Goal: Task Accomplishment & Management: Use online tool/utility

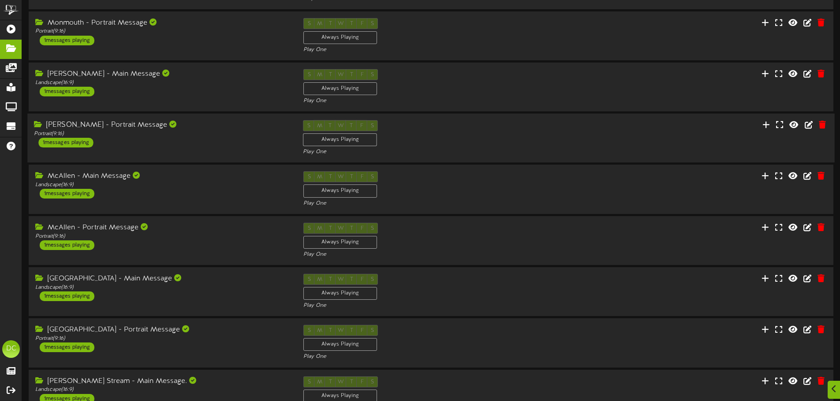
scroll to position [184, 0]
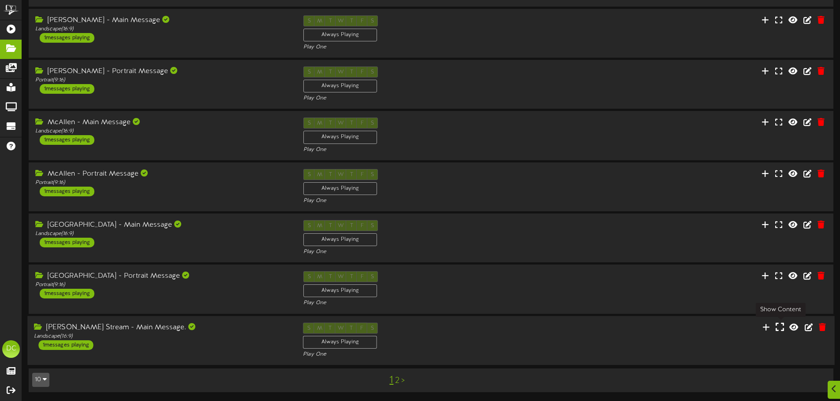
click at [781, 326] on icon at bounding box center [779, 327] width 8 height 10
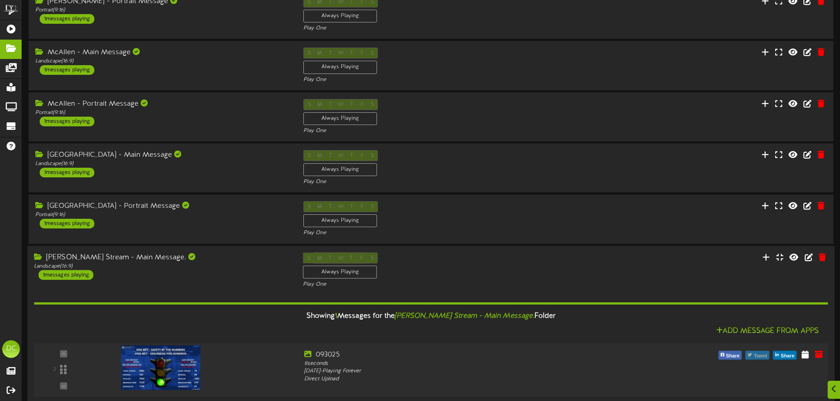
scroll to position [297, 0]
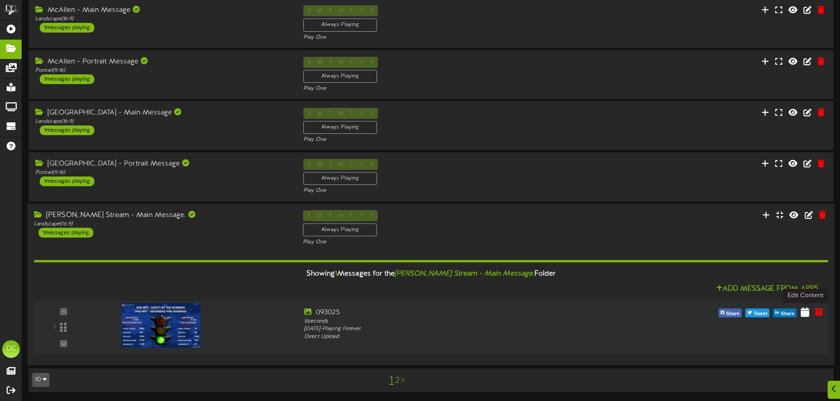
click at [806, 312] on icon at bounding box center [804, 312] width 8 height 10
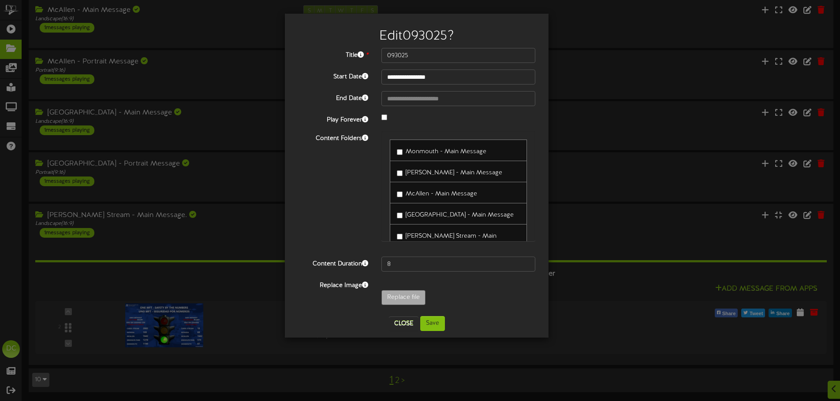
scroll to position [34, 0]
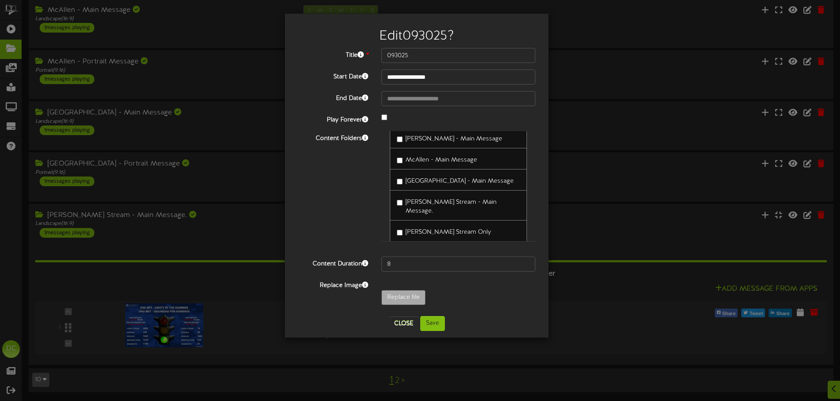
drag, startPoint x: 399, startPoint y: 197, endPoint x: 297, endPoint y: 219, distance: 105.0
click at [294, 222] on div "Content Folders Monmouth - Main Message Reynosa - Main Message" at bounding box center [416, 190] width 250 height 119
type input "**********"
type input "100225"
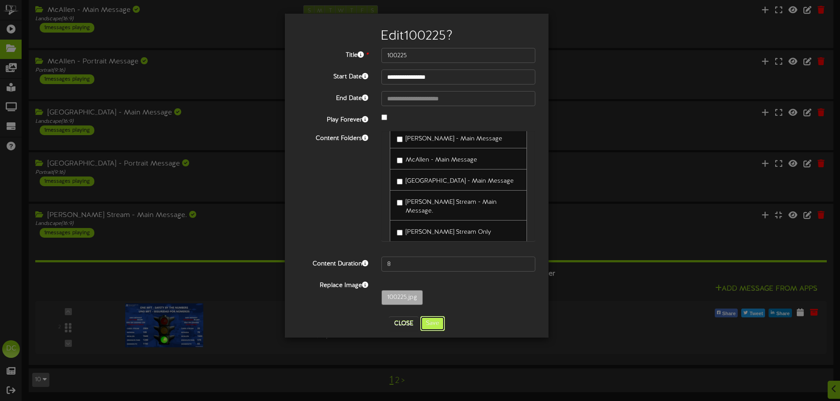
click at [436, 327] on button "Save" at bounding box center [432, 323] width 25 height 15
